Goal: Task Accomplishment & Management: Use online tool/utility

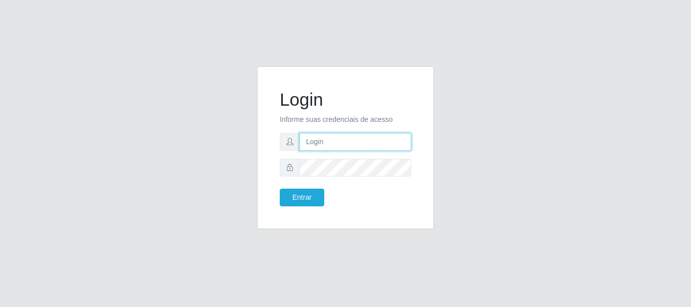
click at [322, 139] on input "text" at bounding box center [355, 142] width 112 height 18
type input "[EMAIL_ADDRESS][DOMAIN_NAME]"
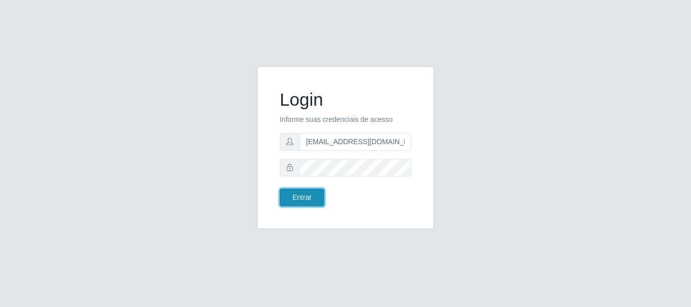
click at [302, 193] on button "Entrar" at bounding box center [302, 198] width 45 height 18
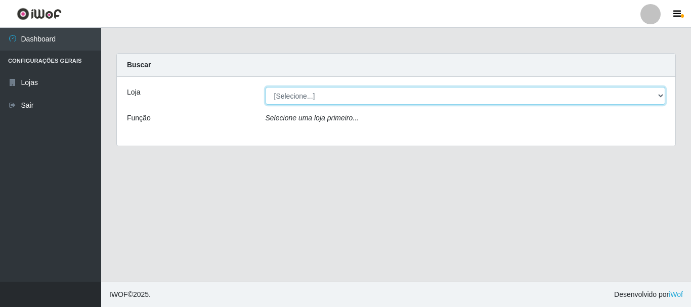
click at [266, 87] on select "[Selecione...] Super Show - [PERSON_NAME]" at bounding box center [466, 96] width 400 height 18
select select "120"
click option "Super Show - [PERSON_NAME]" at bounding box center [0, 0] width 0 height 0
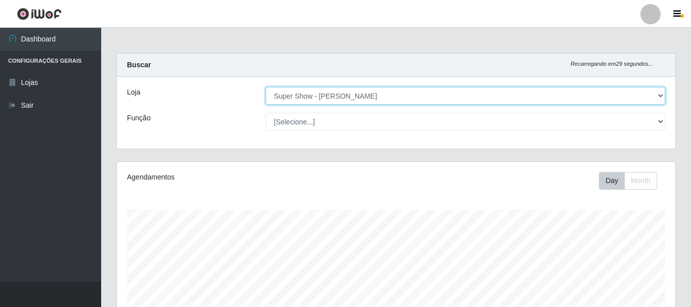
scroll to position [210, 558]
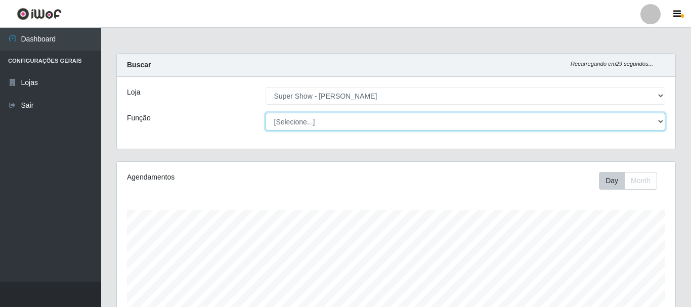
click at [266, 113] on select "[Selecione...] ASG Auxiliar de Estacionamento Balconista Embalador Embalador + …" at bounding box center [466, 122] width 400 height 18
select select "78"
click option "Balconista" at bounding box center [0, 0] width 0 height 0
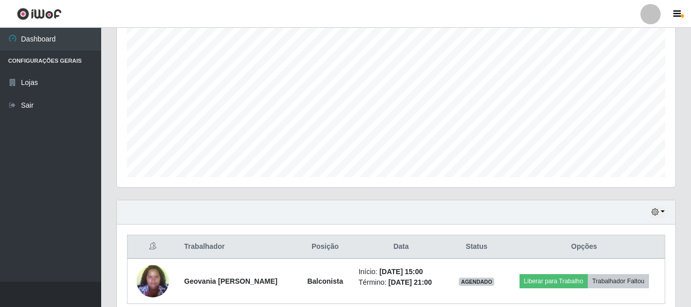
scroll to position [230, 0]
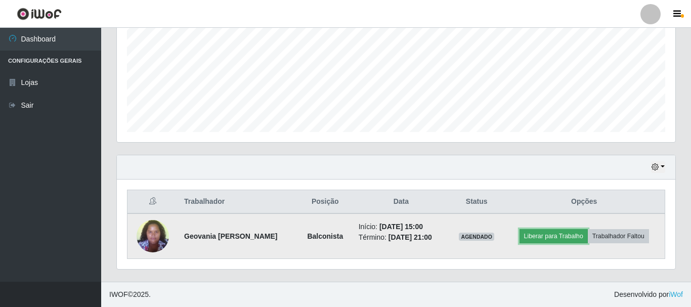
click at [563, 229] on button "Liberar para Trabalho" at bounding box center [554, 236] width 68 height 14
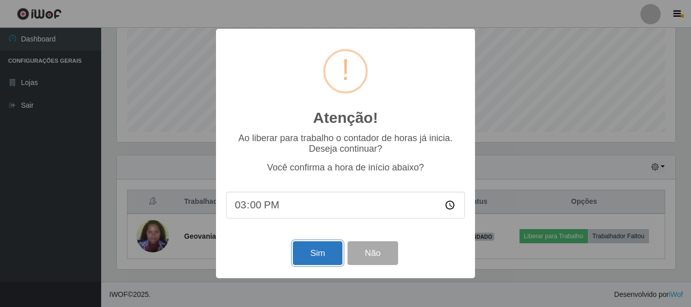
click at [325, 260] on button "Sim" at bounding box center [317, 253] width 49 height 24
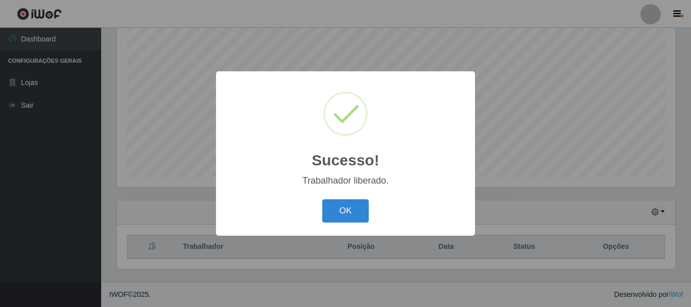
scroll to position [185, 0]
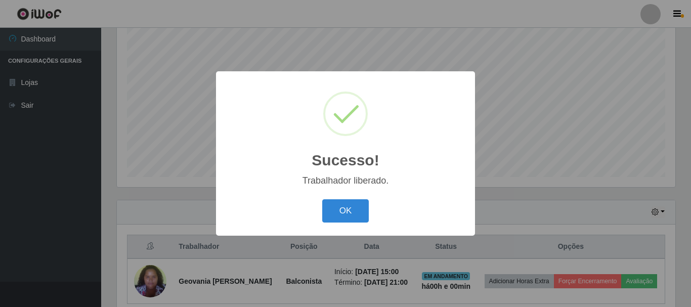
click at [406, 106] on div "Sucesso! ×" at bounding box center [345, 128] width 239 height 94
click at [360, 209] on button "OK" at bounding box center [345, 211] width 47 height 24
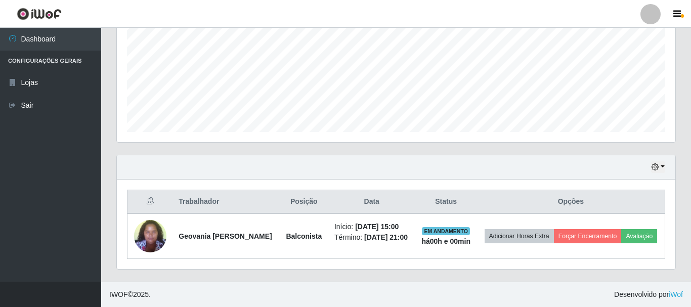
scroll to position [82, 0]
